Goal: Use online tool/utility

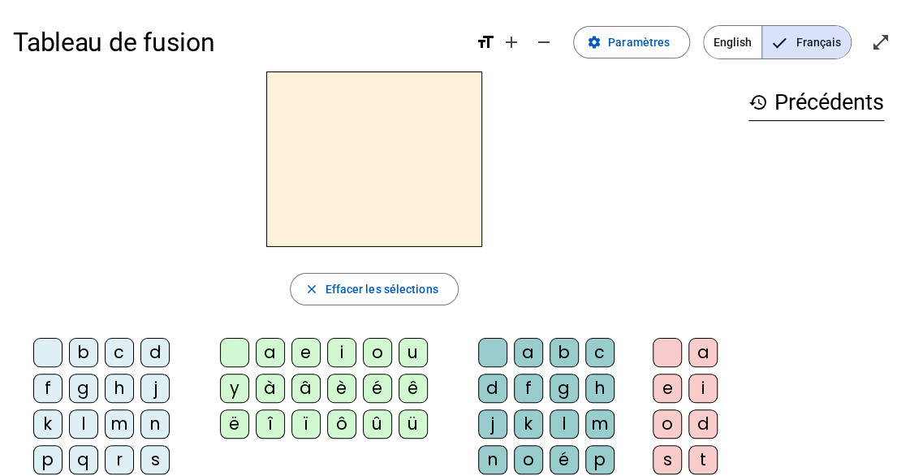
click at [122, 426] on div "m" at bounding box center [119, 423] width 29 height 29
click at [363, 342] on div "o" at bounding box center [377, 352] width 29 height 29
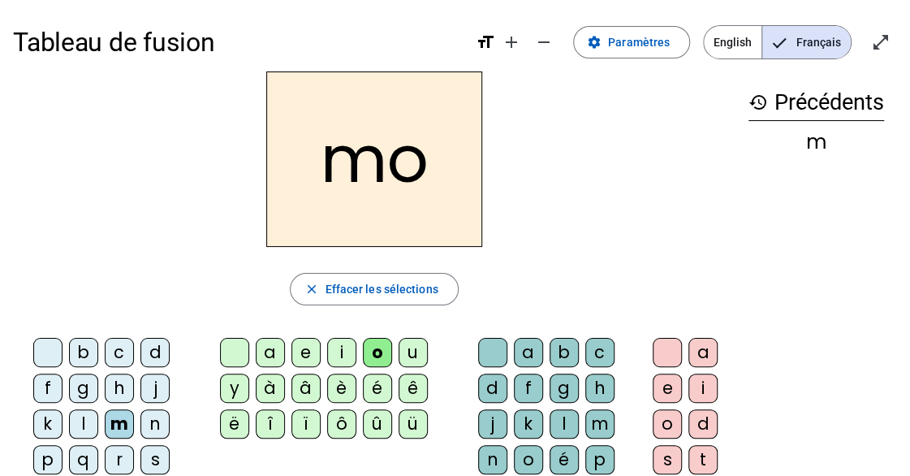
click at [700, 458] on div "t" at bounding box center [703, 459] width 29 height 29
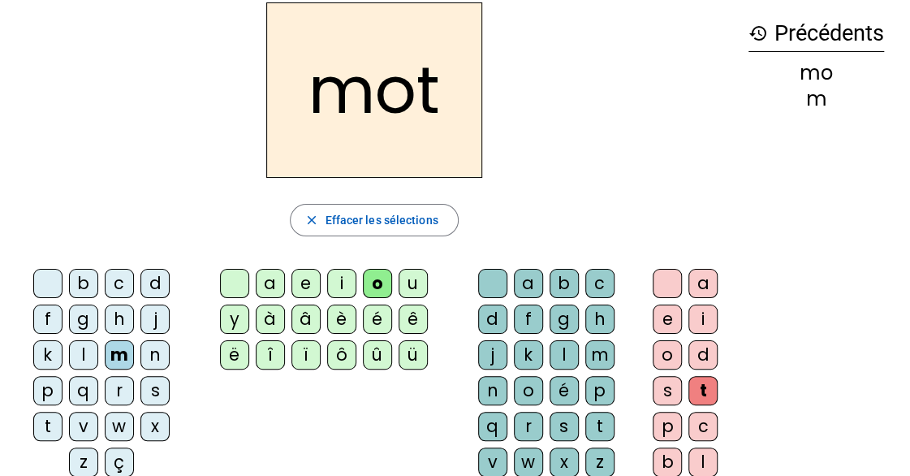
scroll to position [14, 0]
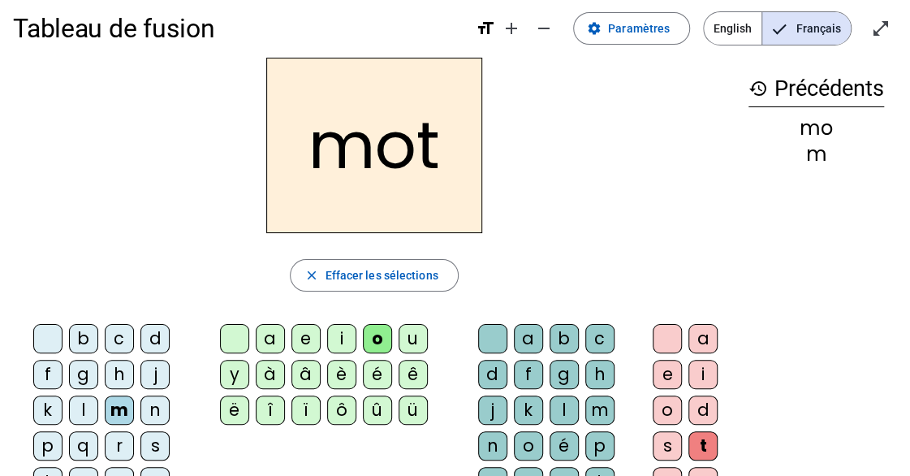
click at [330, 142] on h2 "mot" at bounding box center [374, 145] width 216 height 175
click at [370, 145] on h2 "mot" at bounding box center [374, 145] width 216 height 175
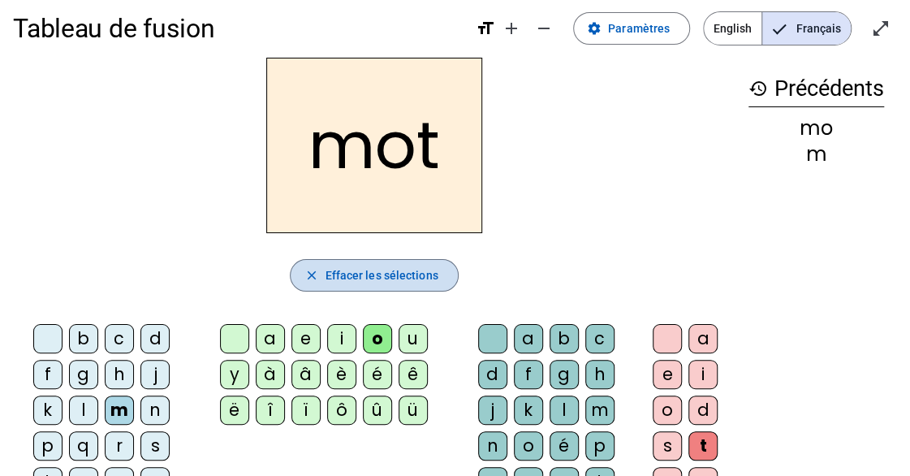
click at [361, 269] on span "Effacer les sélections" at bounding box center [381, 275] width 113 height 19
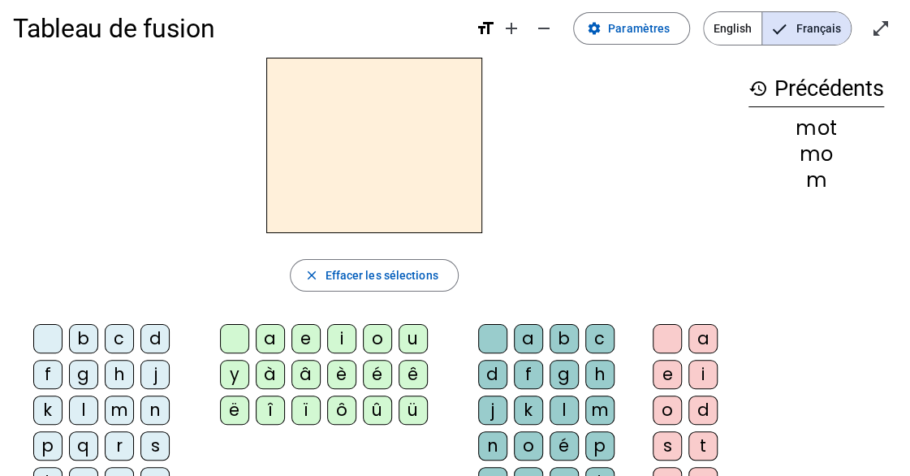
click at [50, 442] on div "p" at bounding box center [47, 445] width 29 height 29
click at [363, 327] on div "o" at bounding box center [377, 338] width 29 height 29
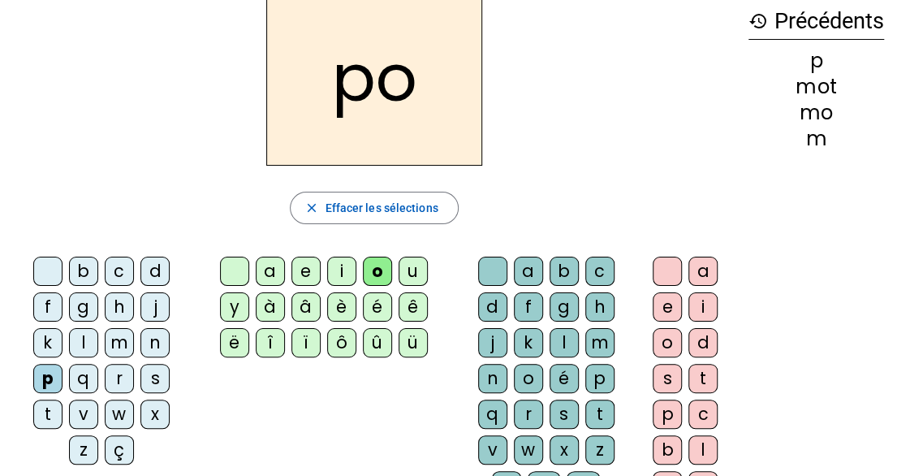
scroll to position [82, 0]
click at [700, 370] on div "t" at bounding box center [703, 377] width 29 height 29
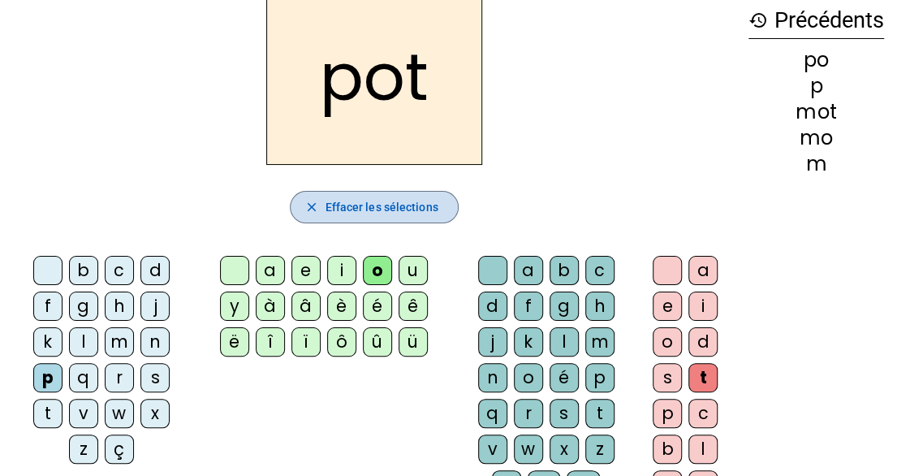
click at [401, 202] on span "Effacer les sélections" at bounding box center [381, 206] width 113 height 19
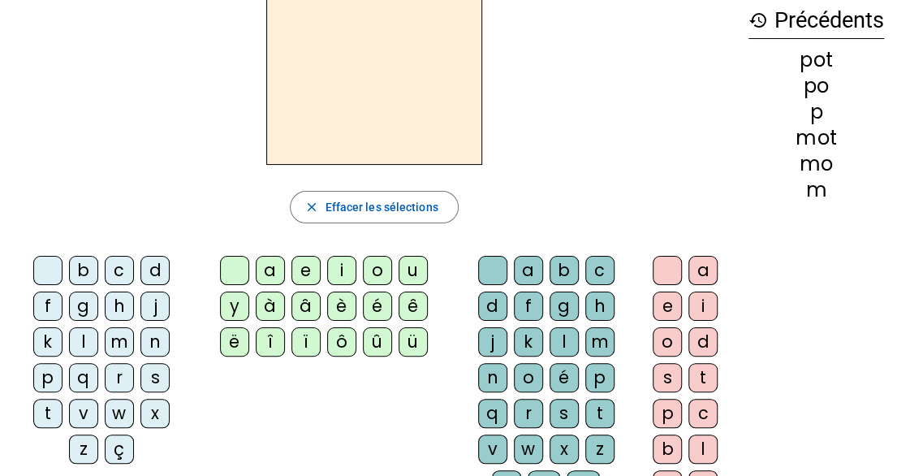
click at [83, 342] on div "l" at bounding box center [83, 341] width 29 height 29
click at [363, 262] on div "o" at bounding box center [377, 270] width 29 height 29
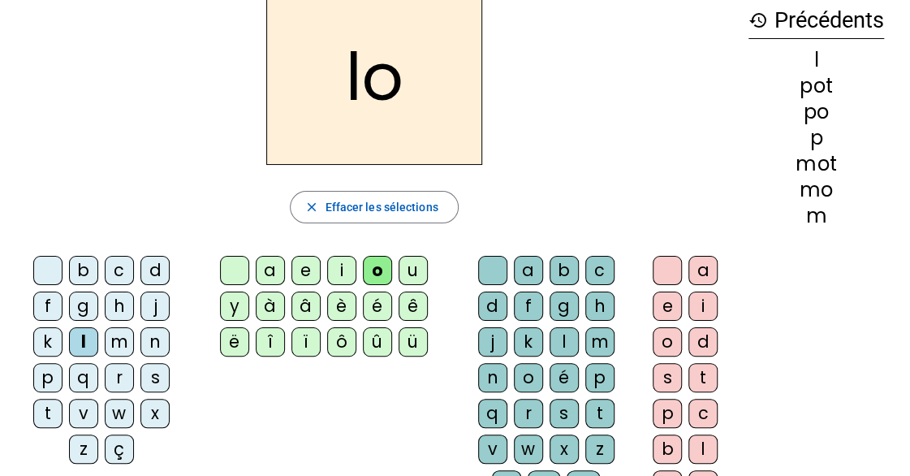
click at [705, 374] on div "t" at bounding box center [703, 377] width 29 height 29
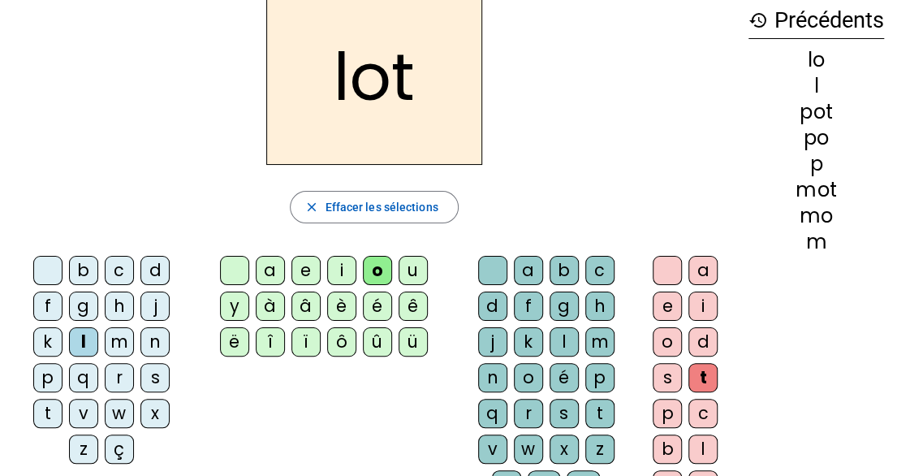
click at [439, 179] on div "lot close Effacer les sélections b c d f g h j k l m n p q r s t v w x z ç a e …" at bounding box center [374, 250] width 723 height 523
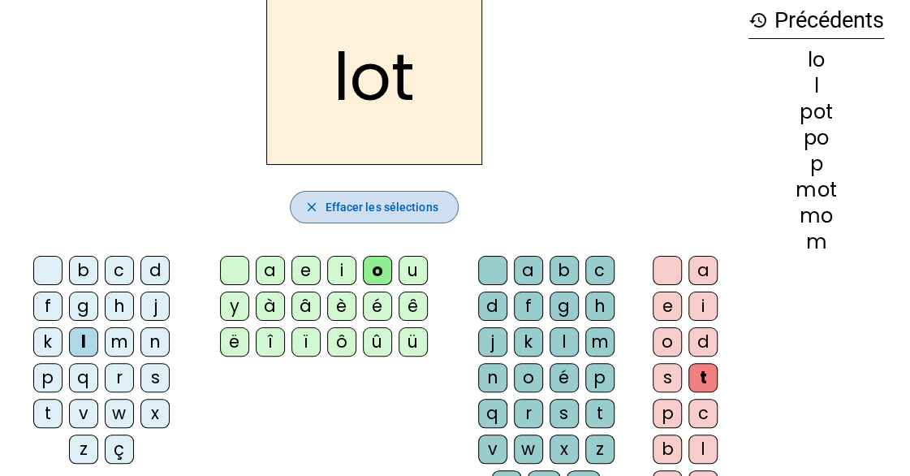
click at [421, 204] on span "Effacer les sélections" at bounding box center [381, 206] width 113 height 19
